Goal: Task Accomplishment & Management: Complete application form

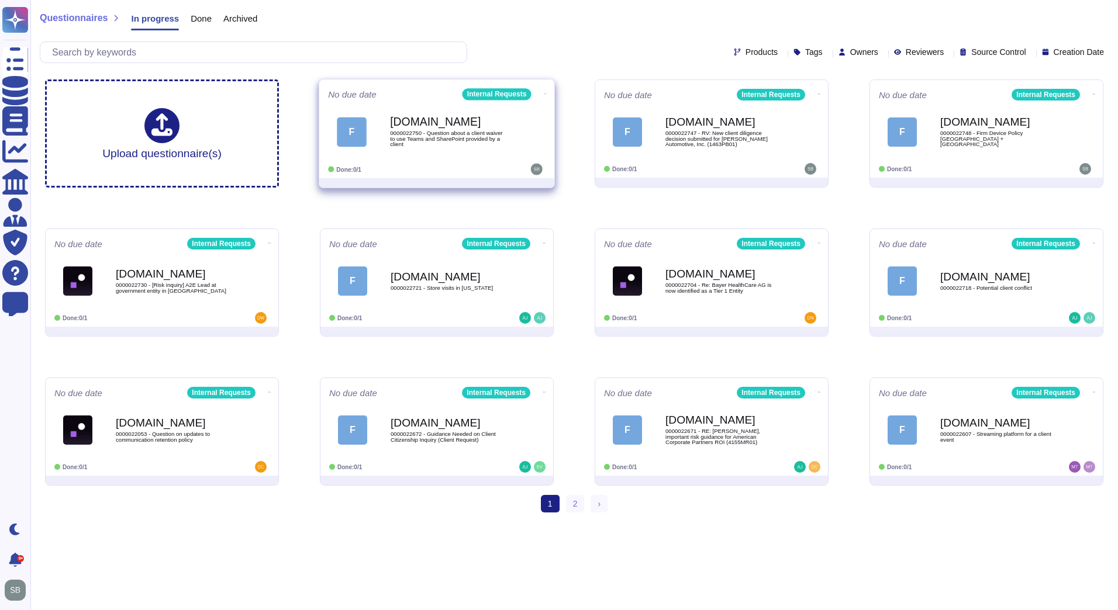
click at [470, 147] on div "[DOMAIN_NAME] 0000022750 - Question about a client waiver to use Teams and Shar…" at bounding box center [449, 131] width 118 height 47
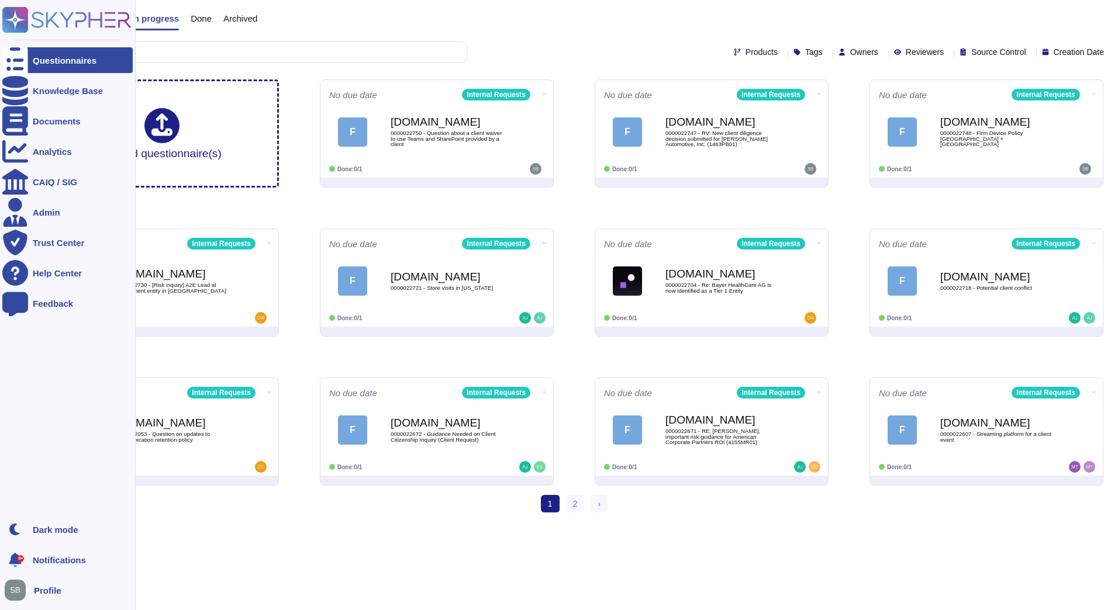
click at [22, 53] on div at bounding box center [15, 60] width 26 height 26
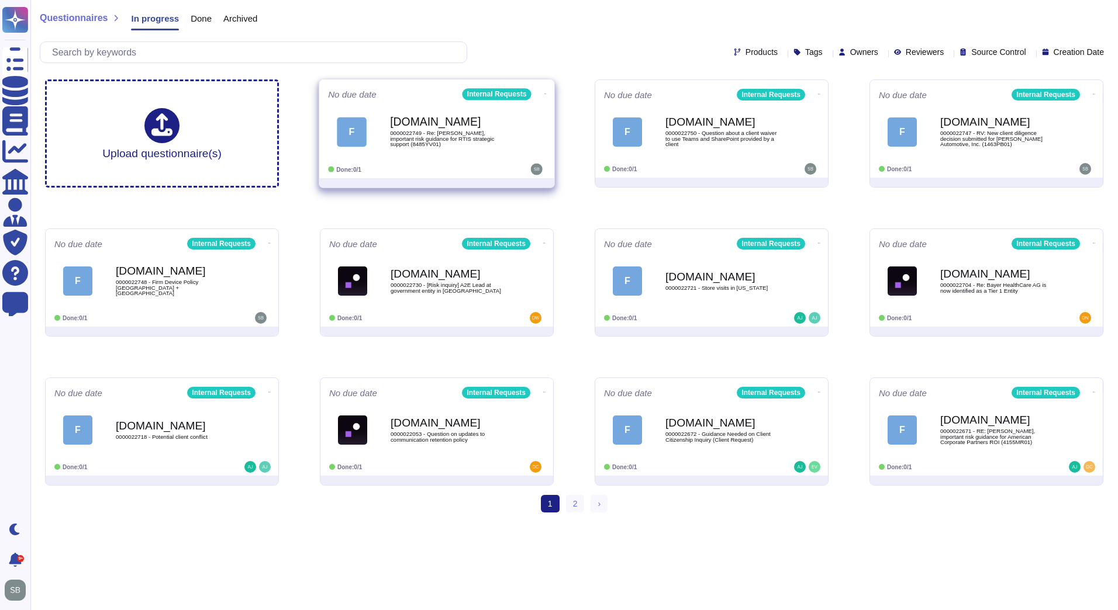
click at [481, 157] on div "F [DOMAIN_NAME] 0000022749 - Re: [PERSON_NAME], important risk guidance for RTI…" at bounding box center [437, 131] width 218 height 59
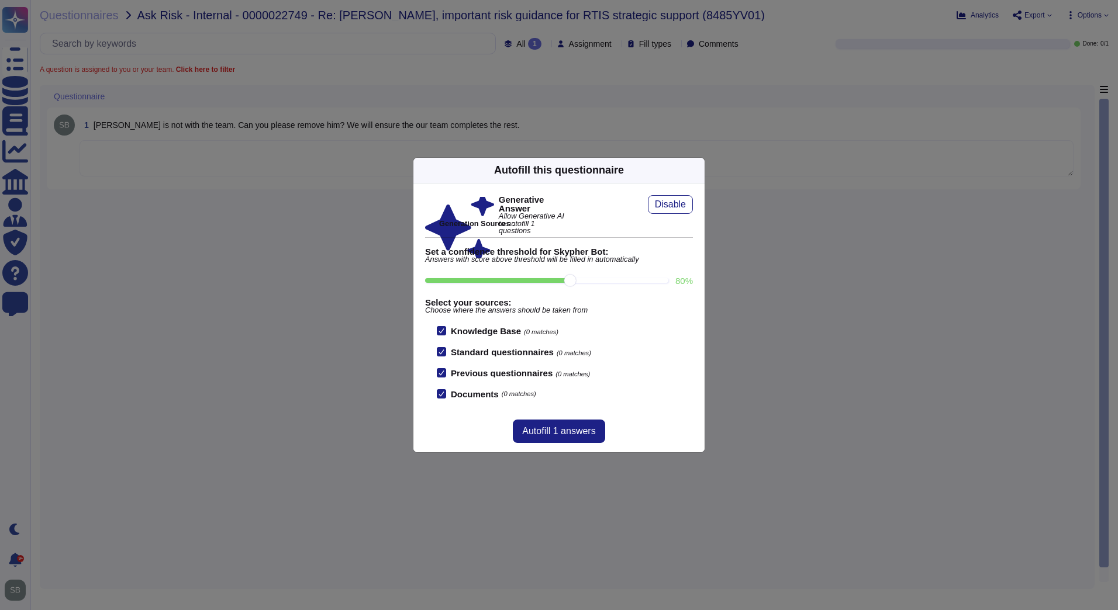
click at [237, 330] on div "Autofill this questionnaire Generative Answer Allow Generative AI to autofill 1…" at bounding box center [559, 305] width 1118 height 610
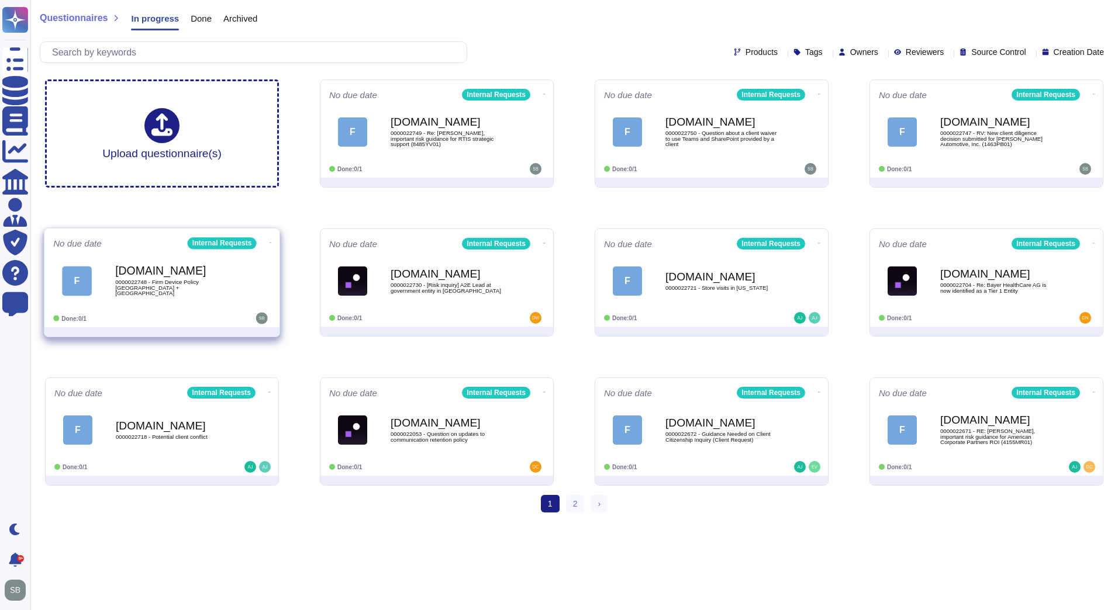
click at [153, 301] on div "[DOMAIN_NAME] 0000022748 - Firm Device Policy [GEOGRAPHIC_DATA] + [GEOGRAPHIC_D…" at bounding box center [174, 280] width 118 height 47
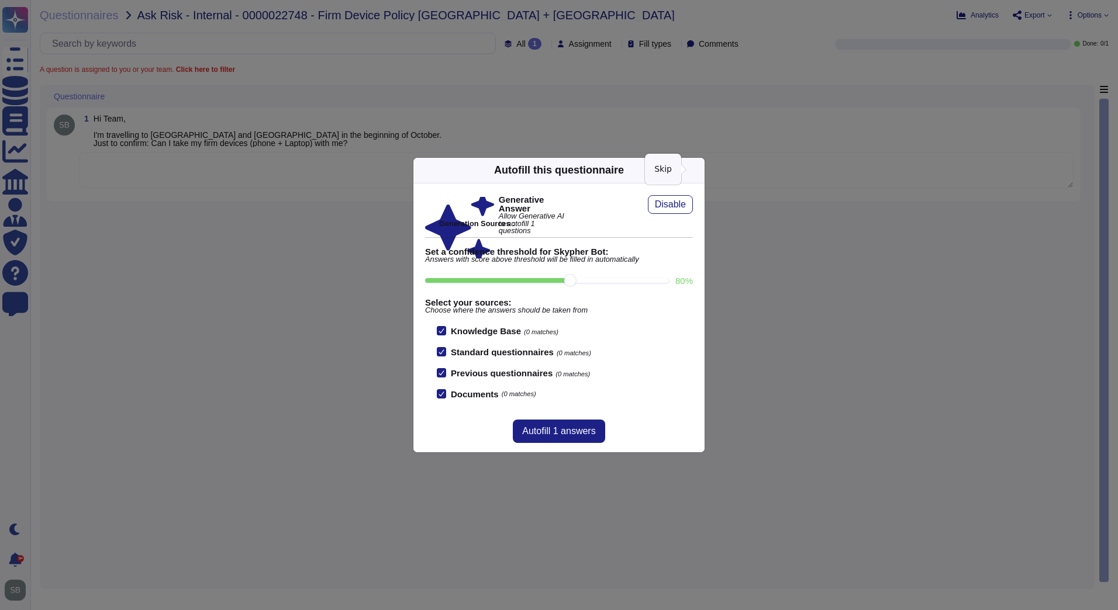
click at [698, 208] on icon at bounding box center [810, 320] width 225 height 225
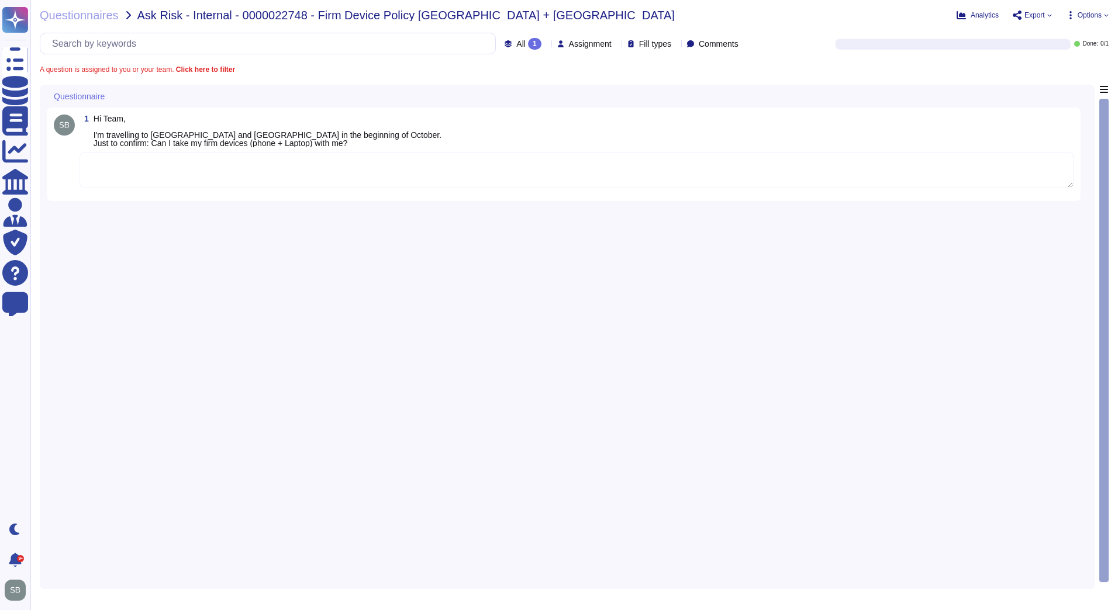
click at [122, 168] on textarea at bounding box center [577, 170] width 994 height 36
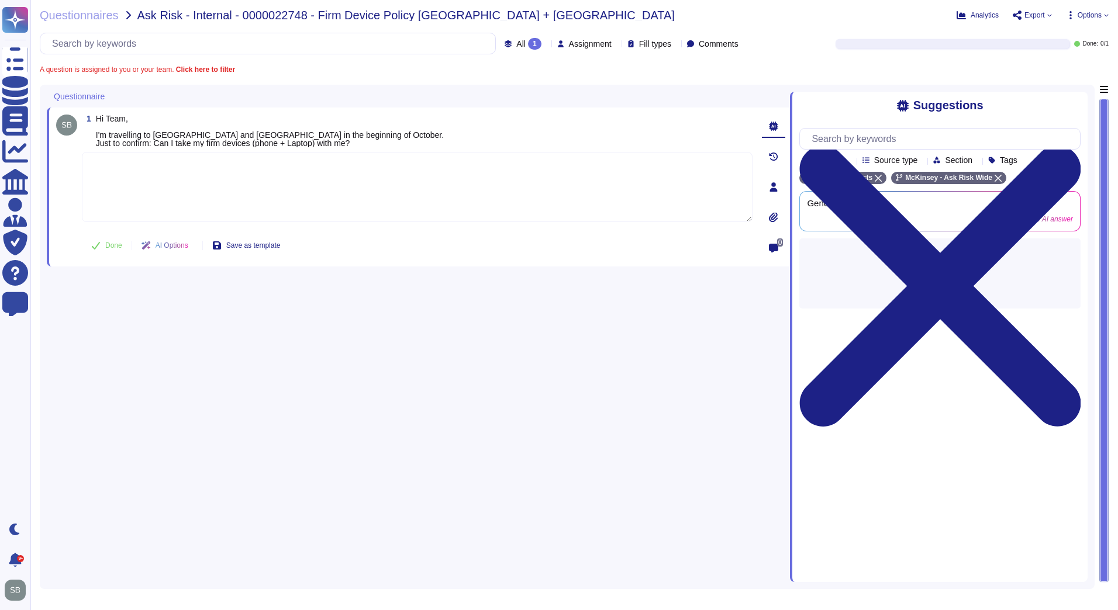
paste textarea "According to the Firm’s Device Carriage Standards, when traveling to [GEOGRAPHI…"
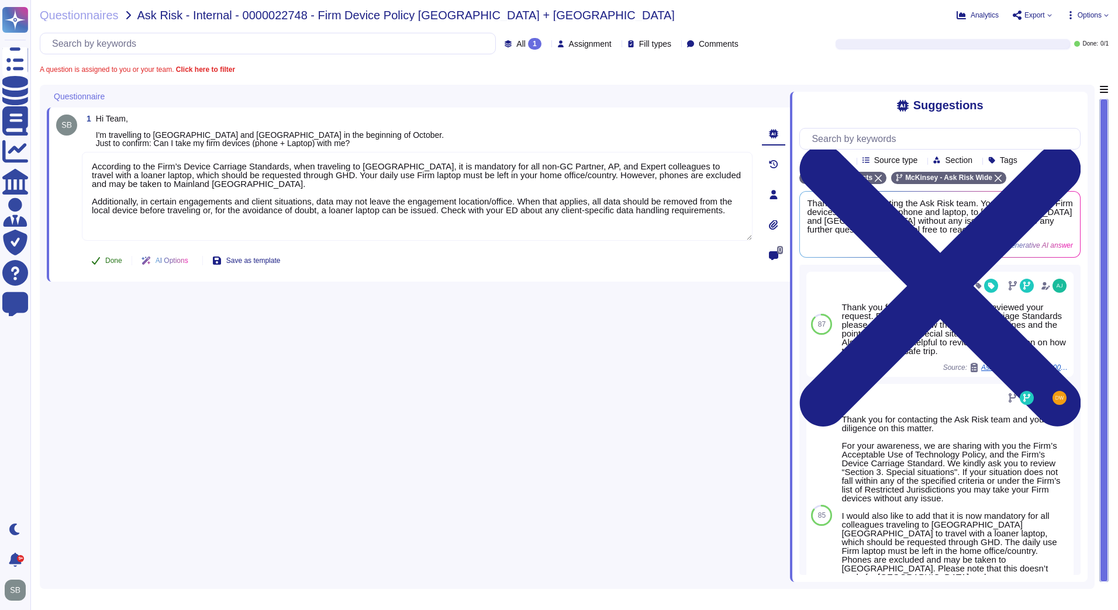
click at [113, 260] on span "Done" at bounding box center [113, 260] width 17 height 7
type textarea "According to the Firm’s Device Carriage Standards, when traveling to [GEOGRAPHI…"
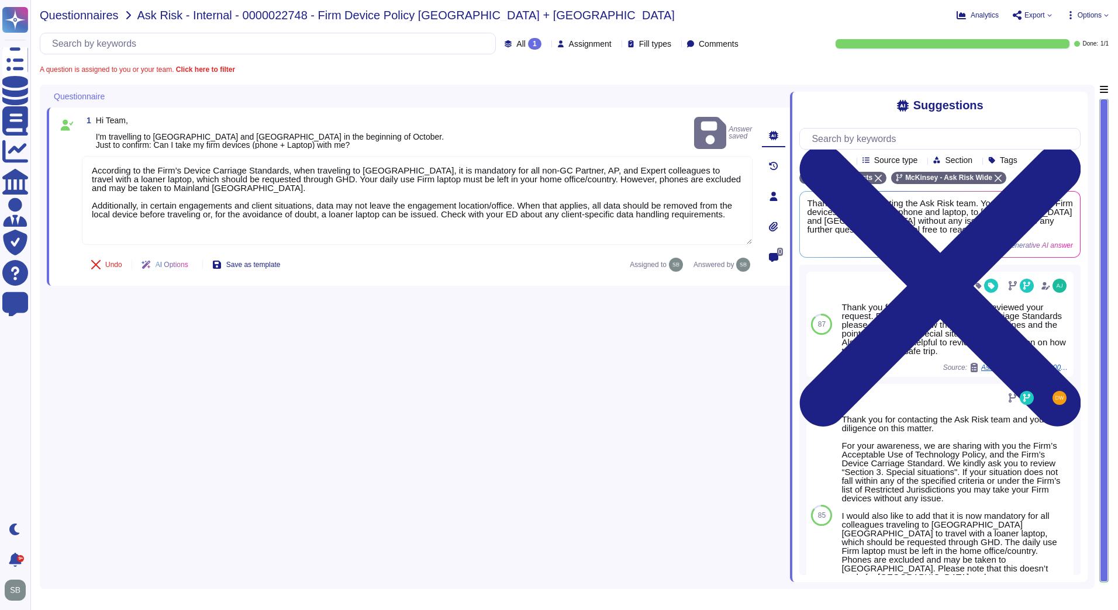
click at [74, 18] on span "Questionnaires" at bounding box center [79, 15] width 79 height 12
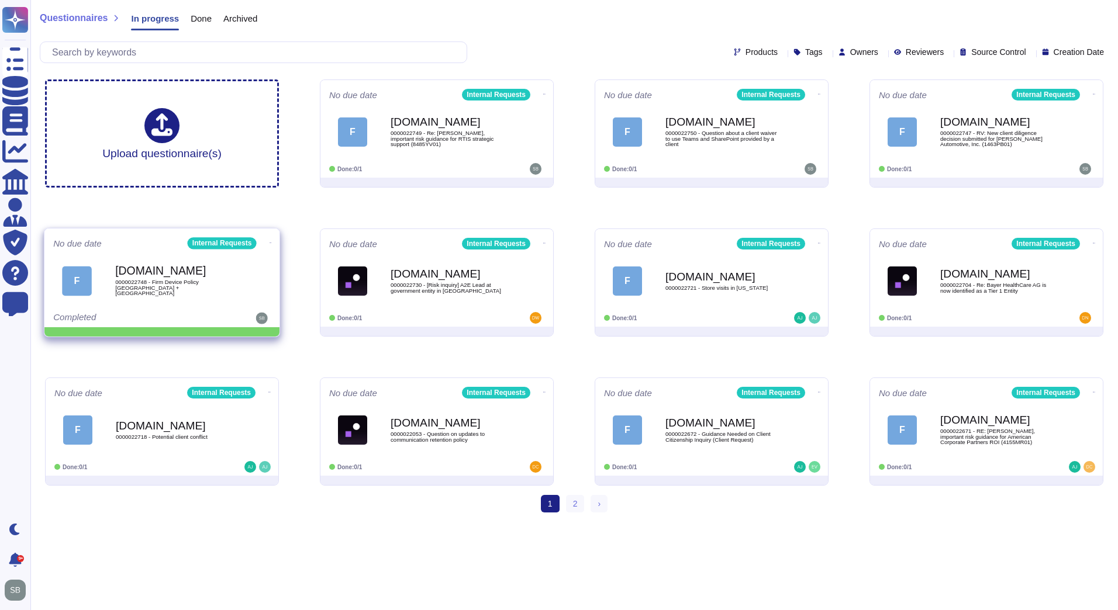
click at [270, 242] on icon at bounding box center [271, 243] width 2 height 3
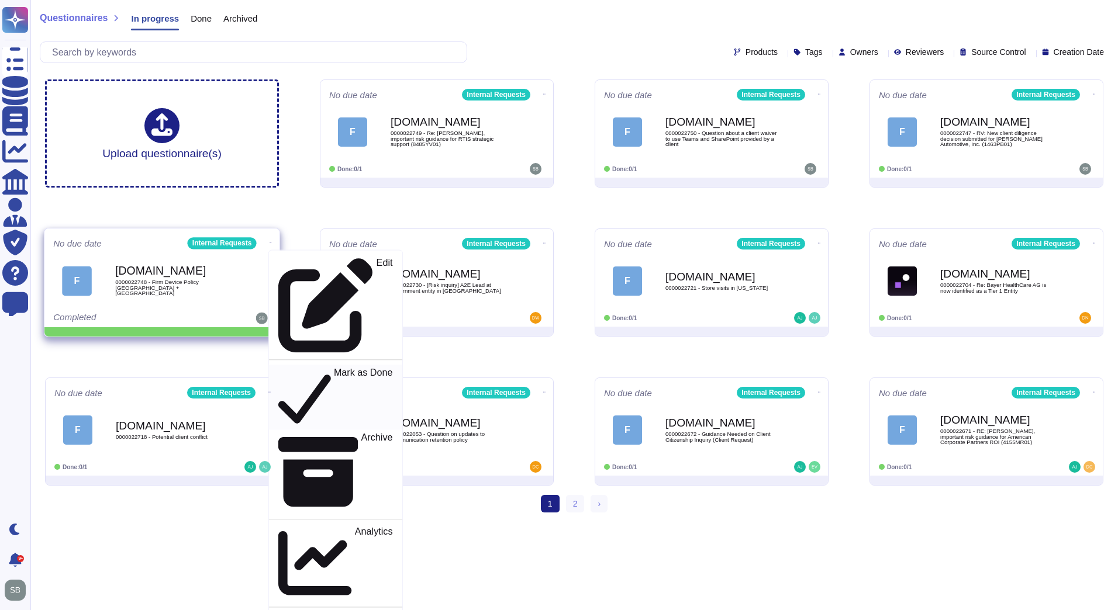
click at [334, 368] on p "Mark as Done" at bounding box center [363, 398] width 59 height 60
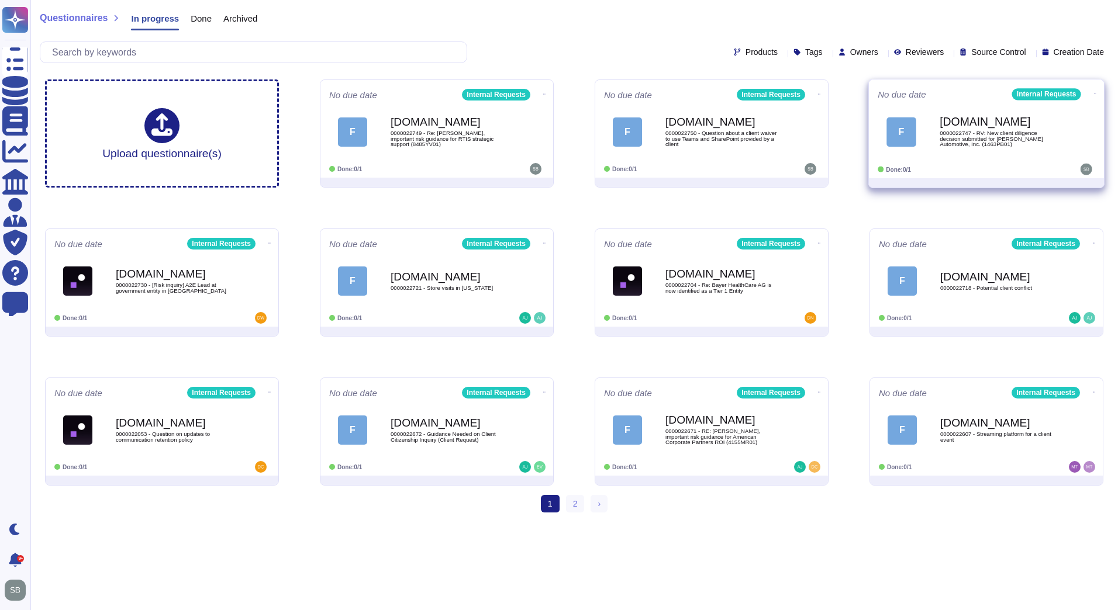
click at [1036, 140] on span "0000022747 - RV: New client diligence decision submitted for [PERSON_NAME] Auto…" at bounding box center [999, 138] width 118 height 17
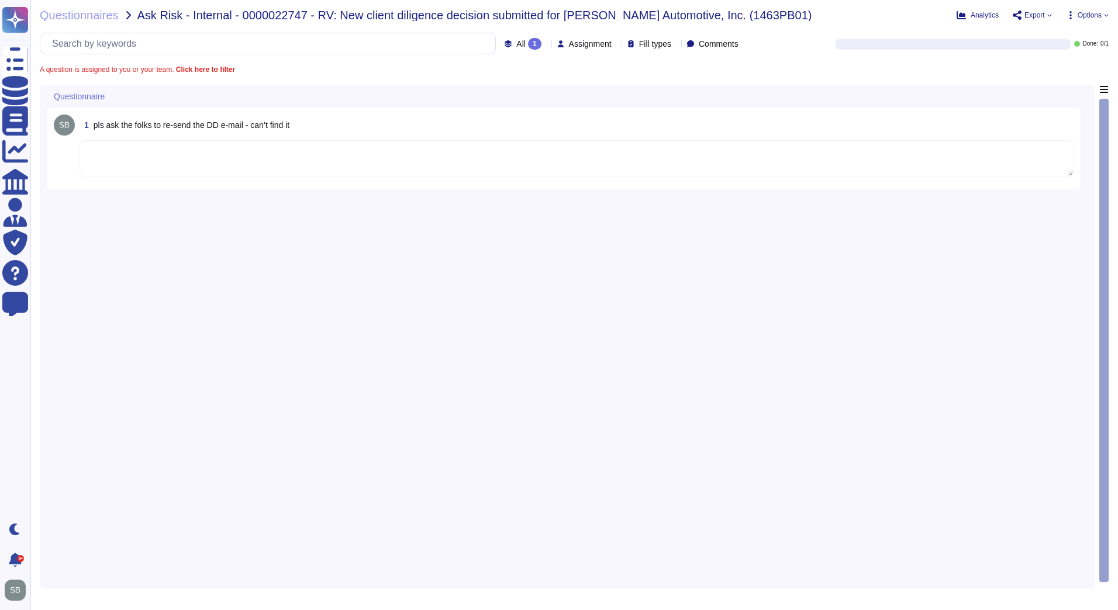
click at [226, 164] on textarea at bounding box center [577, 158] width 994 height 36
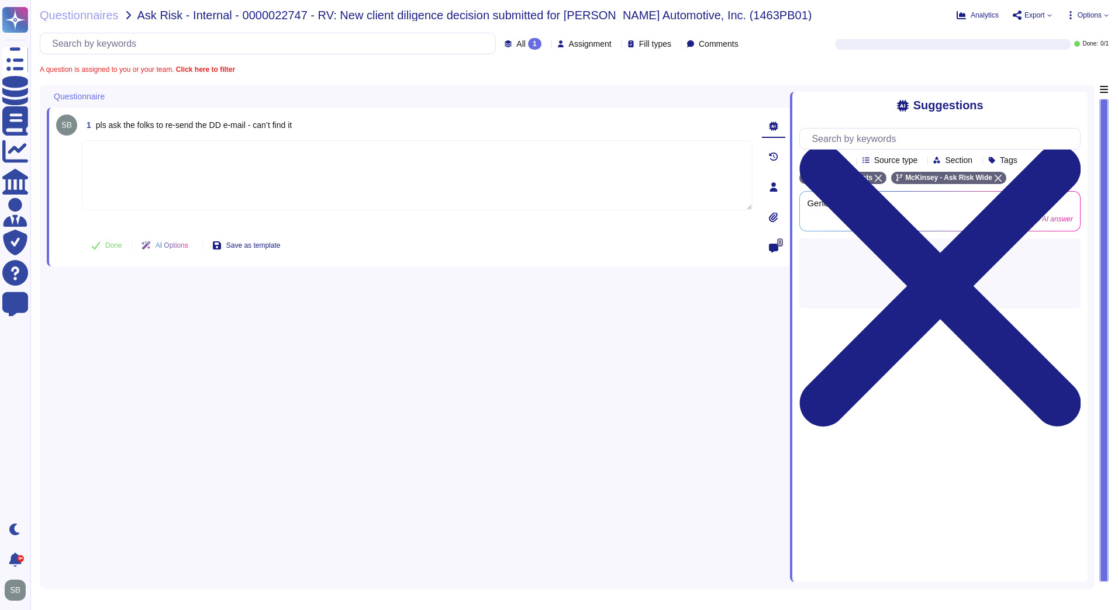
paste textarea "Let me loop in @[PERSON_NAME] from our diligence team to reshare it. [PERSON_NA…"
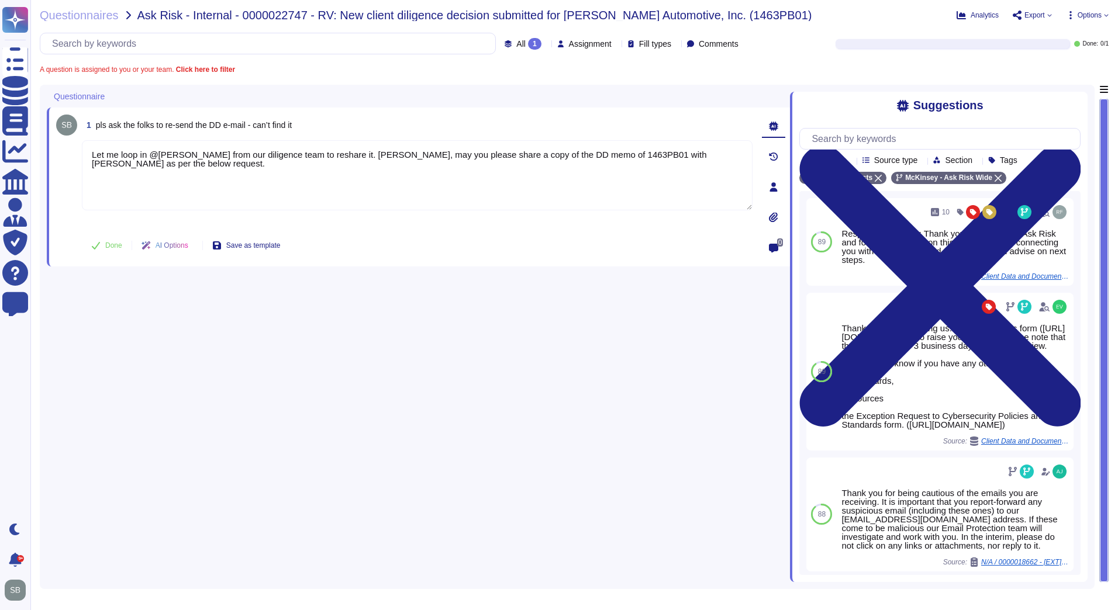
click at [113, 249] on span "Done" at bounding box center [113, 245] width 17 height 7
type textarea "Let me loop in @[PERSON_NAME] from our diligence team to reshare it. [PERSON_NA…"
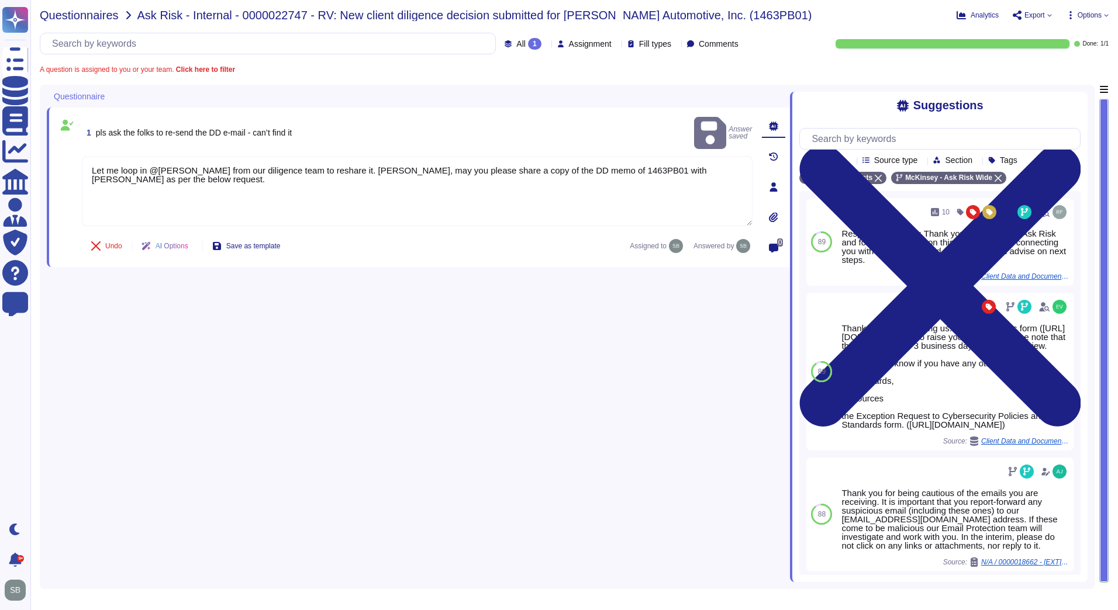
click at [74, 15] on span "Questionnaires" at bounding box center [79, 15] width 79 height 12
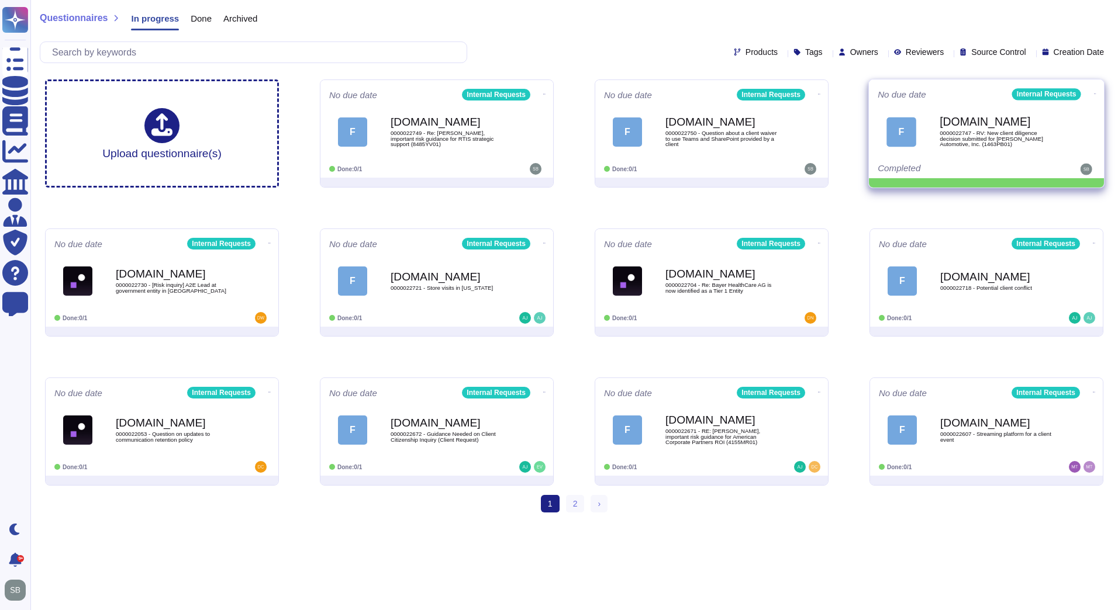
click at [1093, 87] on span at bounding box center [1095, 93] width 5 height 12
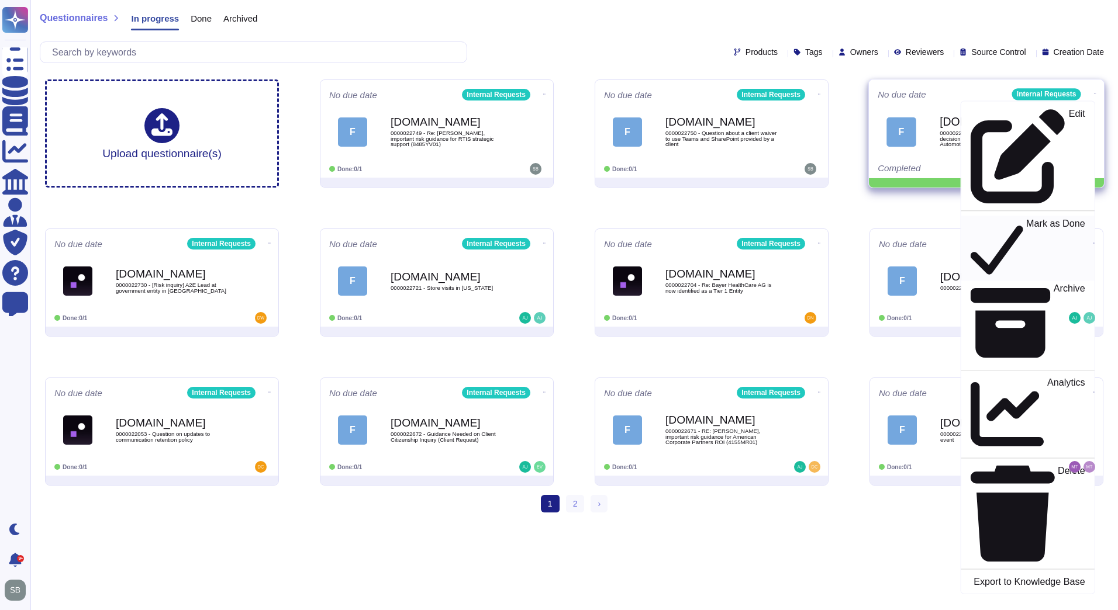
click at [1026, 219] on p "Mark as Done" at bounding box center [1055, 249] width 59 height 60
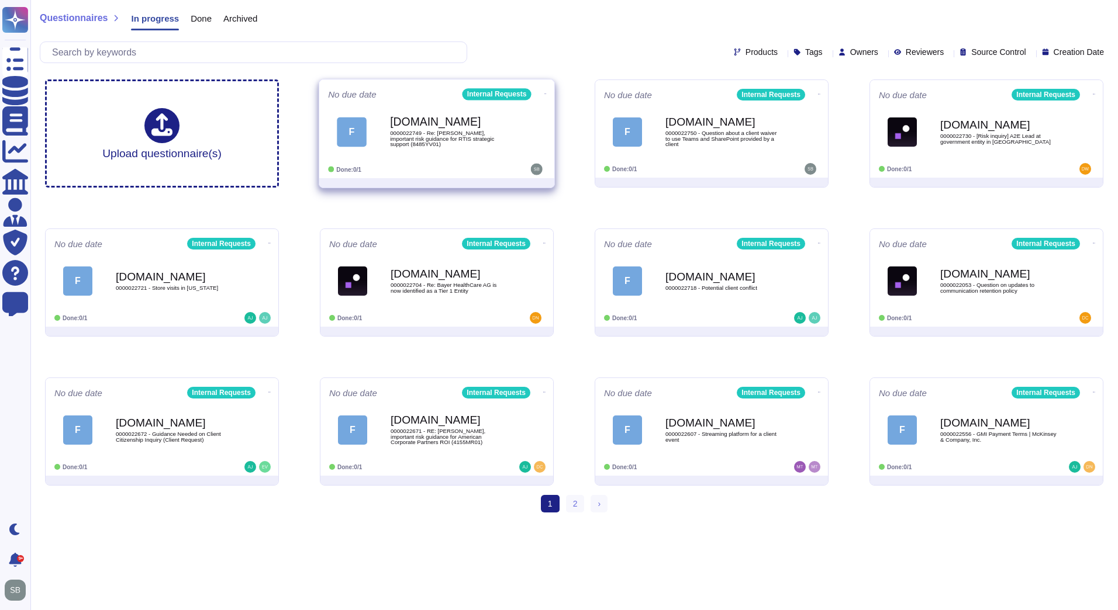
click at [544, 92] on icon at bounding box center [545, 93] width 2 height 3
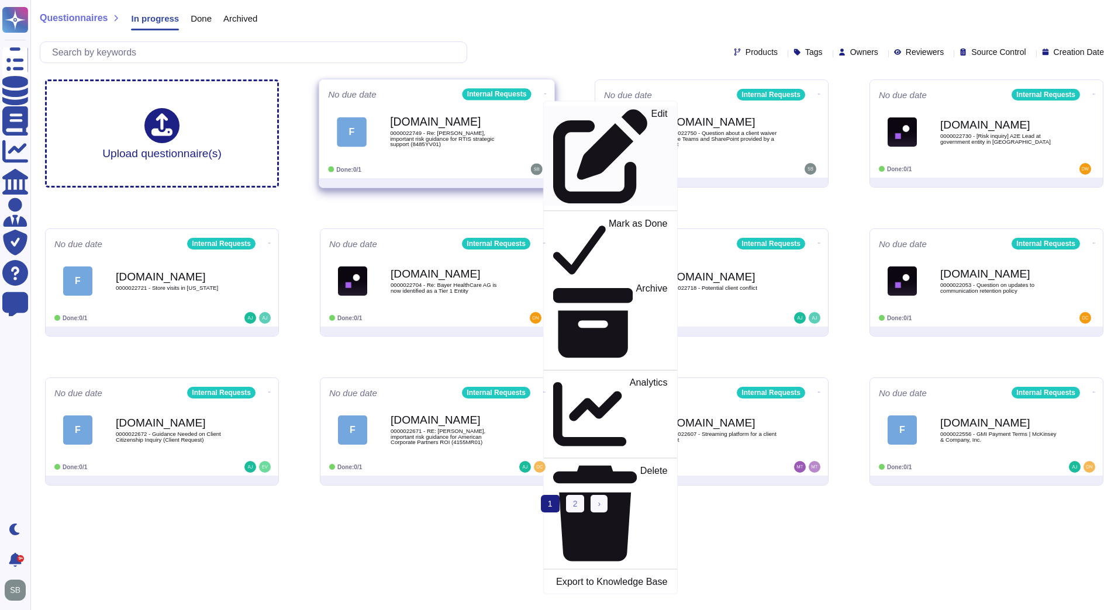
click at [651, 115] on p "Edit" at bounding box center [659, 156] width 16 height 95
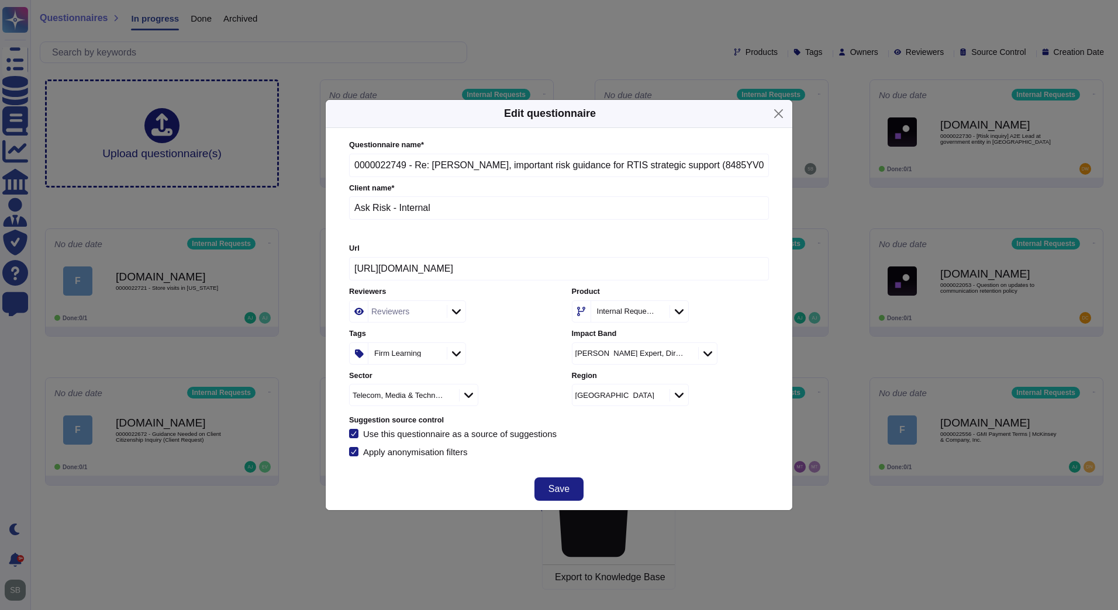
click at [417, 312] on div "Reviewers" at bounding box center [405, 311] width 75 height 21
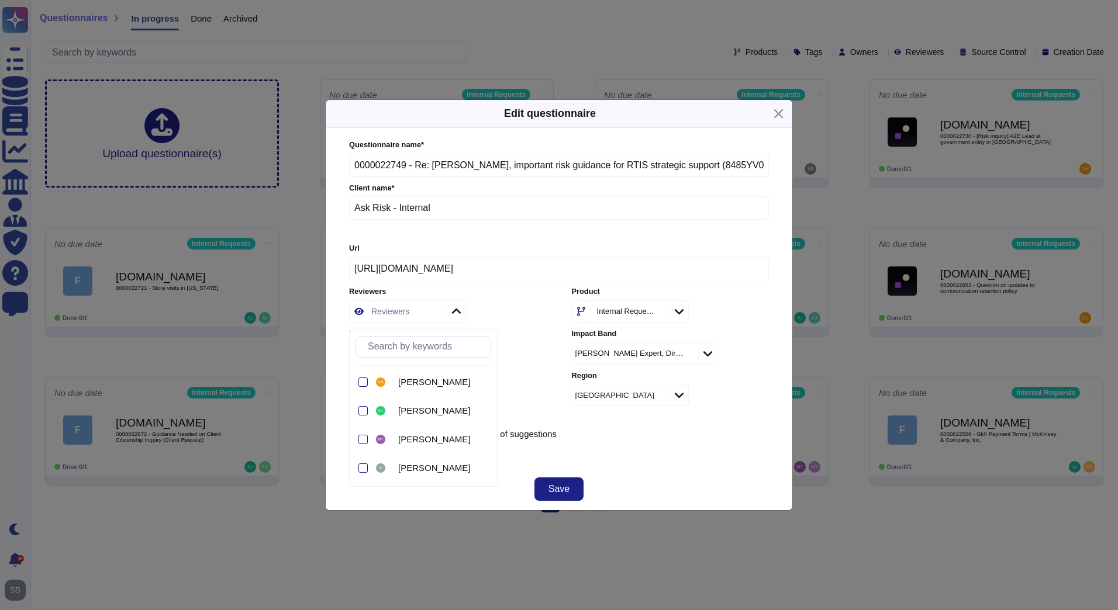
scroll to position [110, 0]
click at [436, 386] on span "[PERSON_NAME]" at bounding box center [434, 381] width 72 height 11
click at [679, 471] on div "Save" at bounding box center [559, 489] width 467 height 42
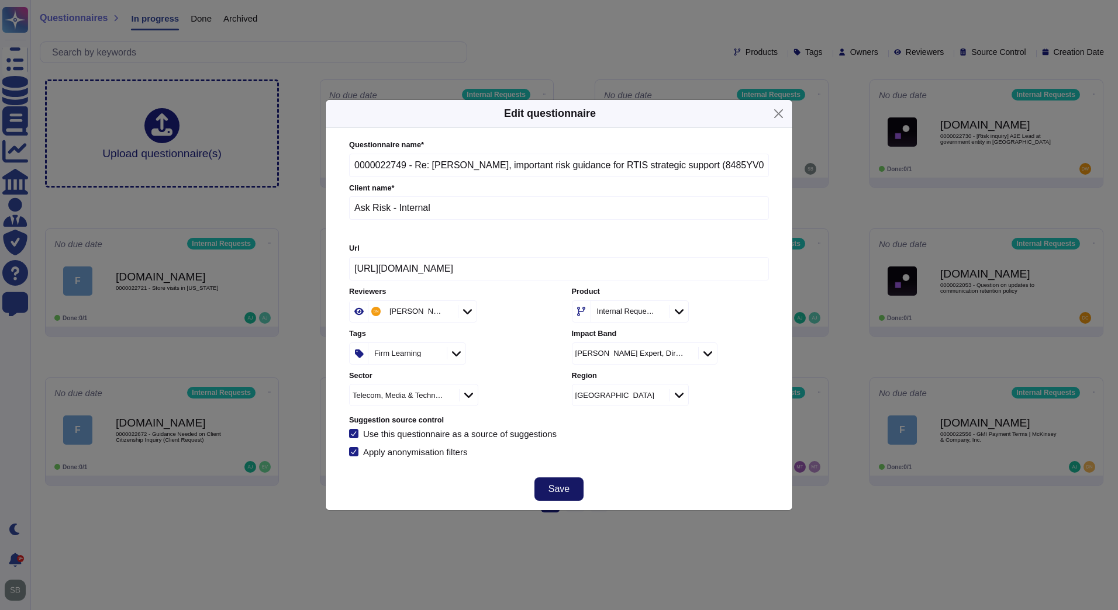
click at [544, 491] on button "Save" at bounding box center [558, 489] width 49 height 23
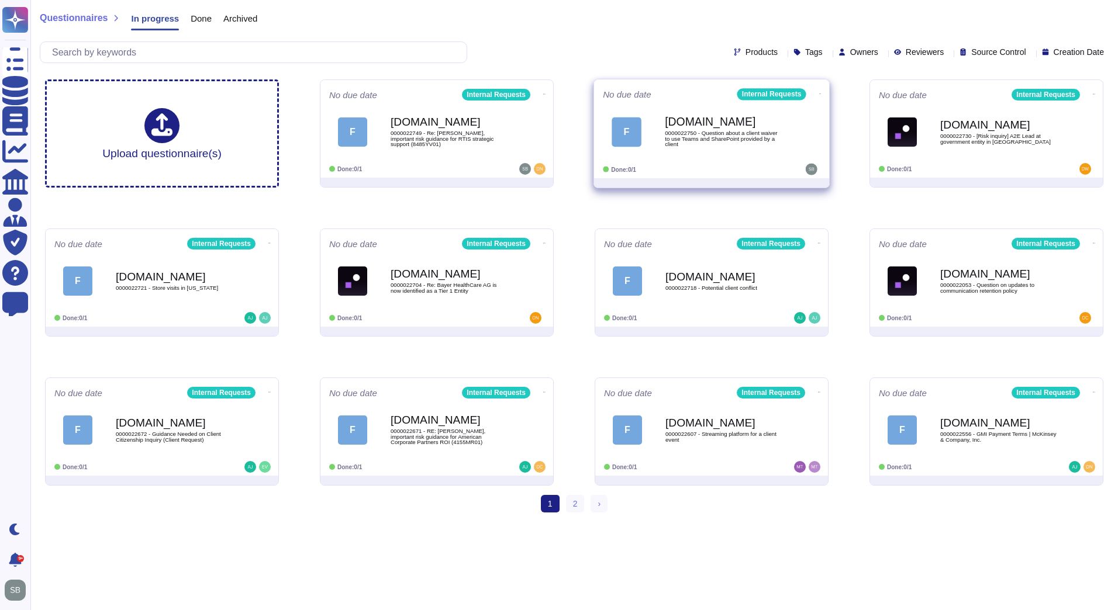
click at [758, 158] on div "F [DOMAIN_NAME] 0000022750 - Question about a client waiver to use Teams and Sh…" at bounding box center [712, 131] width 218 height 59
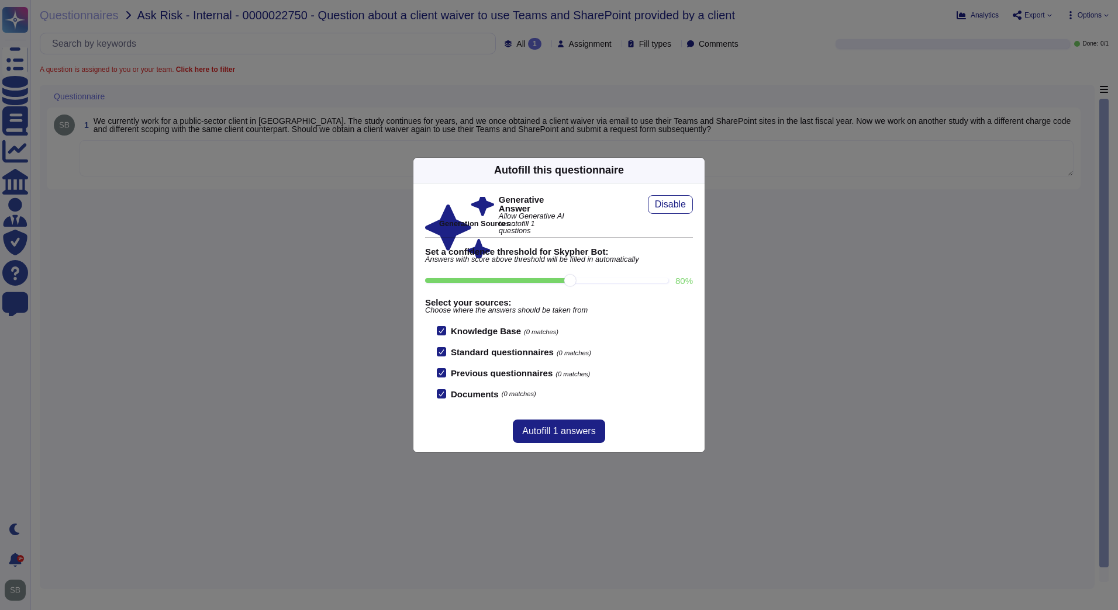
click at [332, 156] on div "Autofill this questionnaire Generative Answer Allow Generative AI to autofill 1…" at bounding box center [559, 305] width 1118 height 610
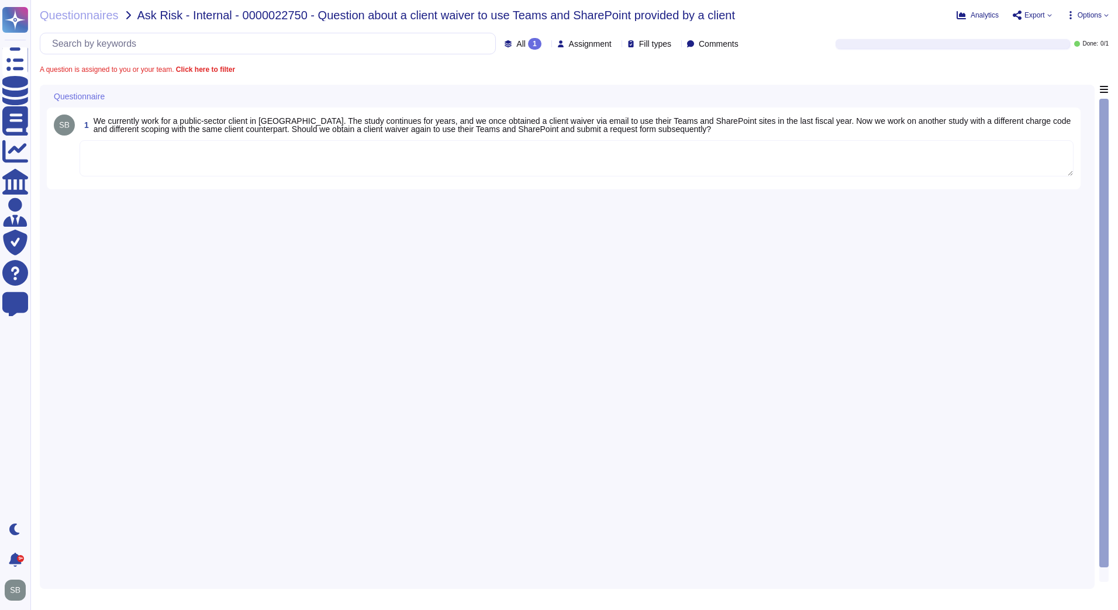
click at [302, 164] on textarea at bounding box center [577, 158] width 994 height 36
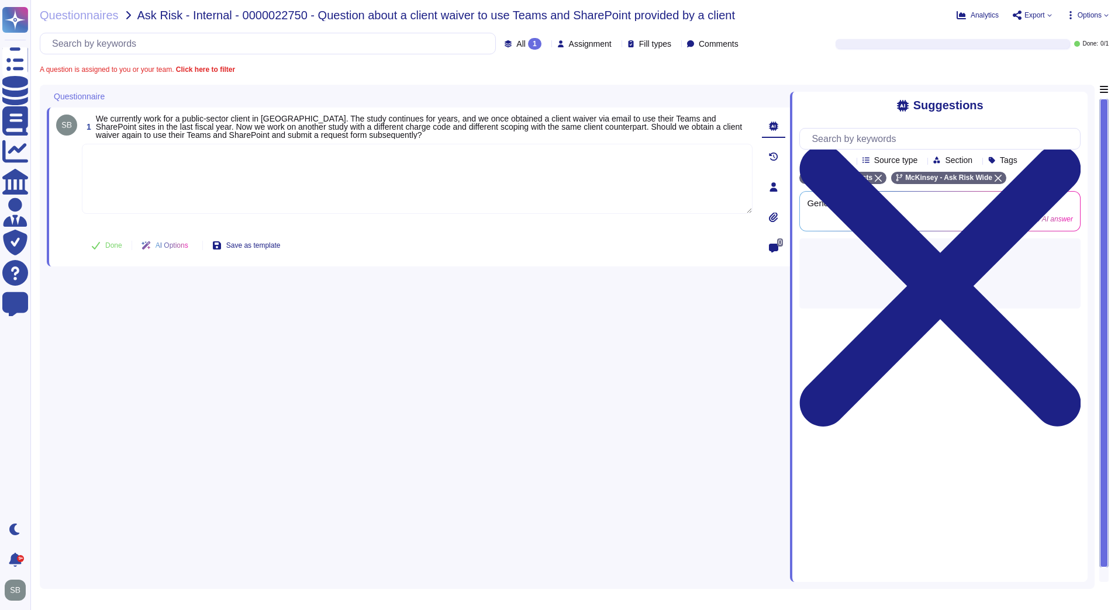
paste textarea "According to Firm policies, it is important of obtain client consent for using …"
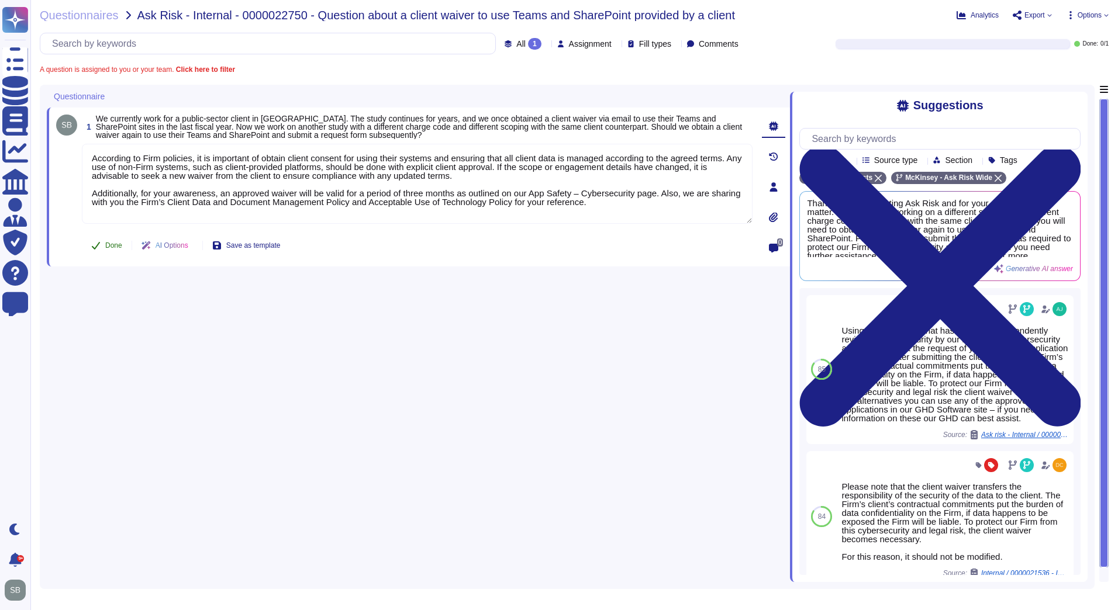
type textarea "According to Firm policies, it is important of obtain client consent for using …"
click at [100, 241] on icon at bounding box center [95, 245] width 9 height 9
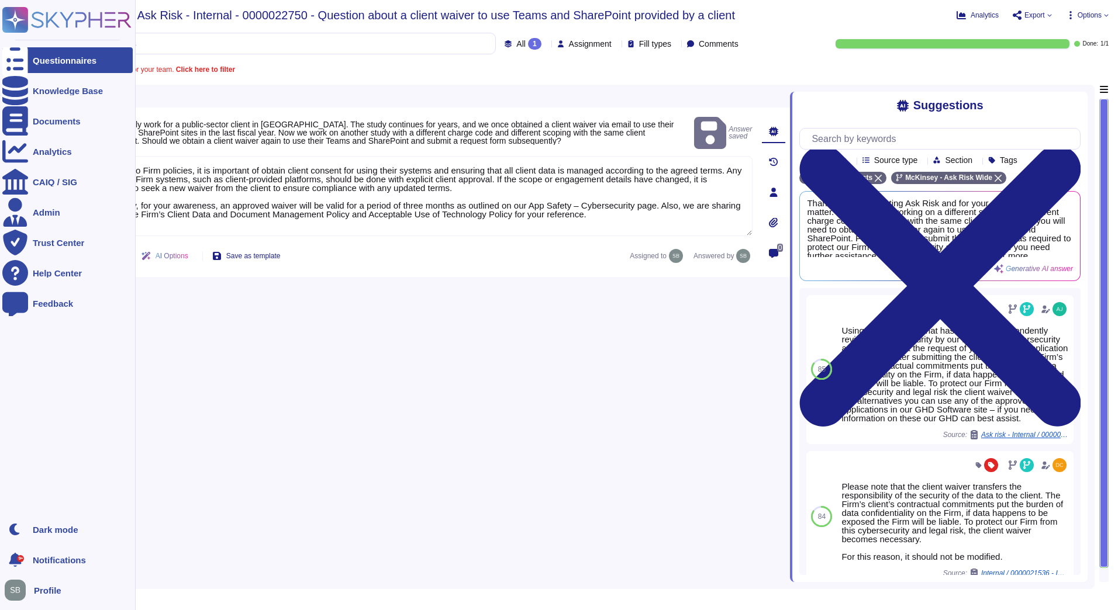
click at [18, 17] on rect at bounding box center [15, 20] width 26 height 26
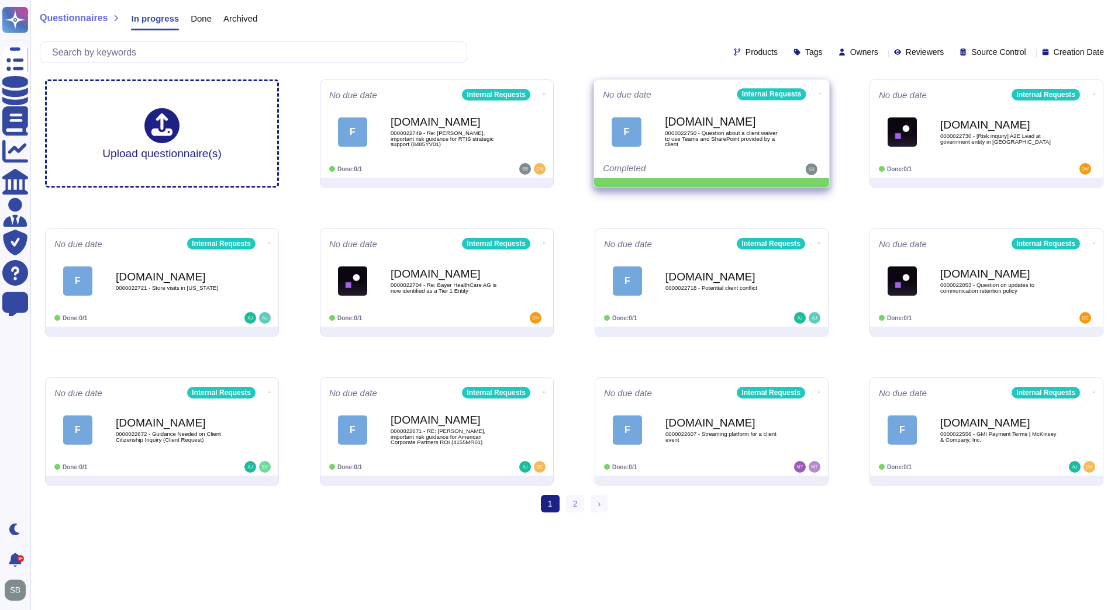
click at [819, 92] on icon at bounding box center [820, 93] width 2 height 3
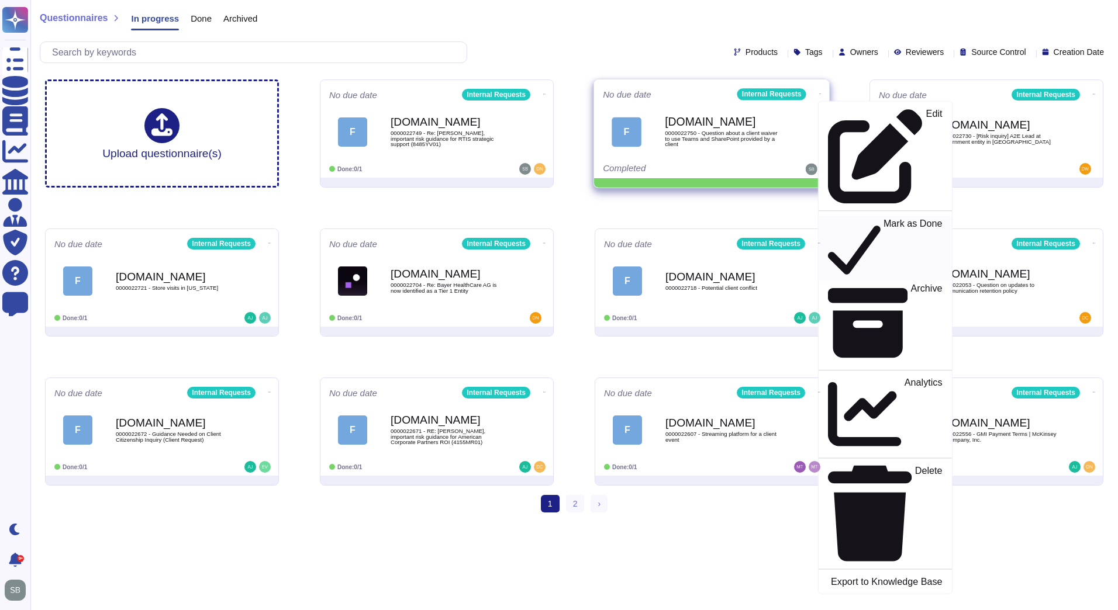
click at [884, 219] on p "Mark as Done" at bounding box center [913, 249] width 59 height 60
